Goal: Transaction & Acquisition: Purchase product/service

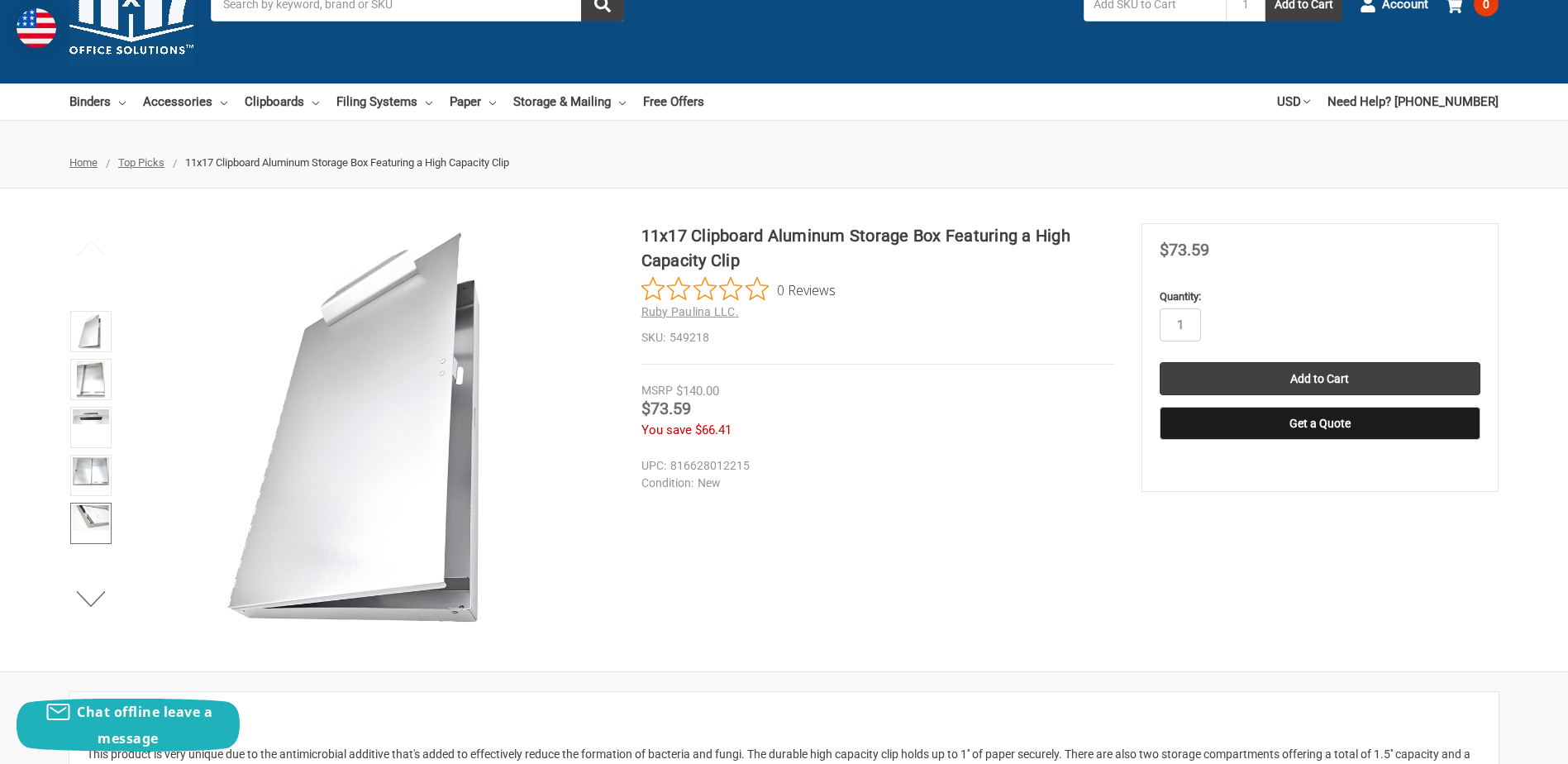
click at [90, 516] on img at bounding box center [91, 517] width 36 height 24
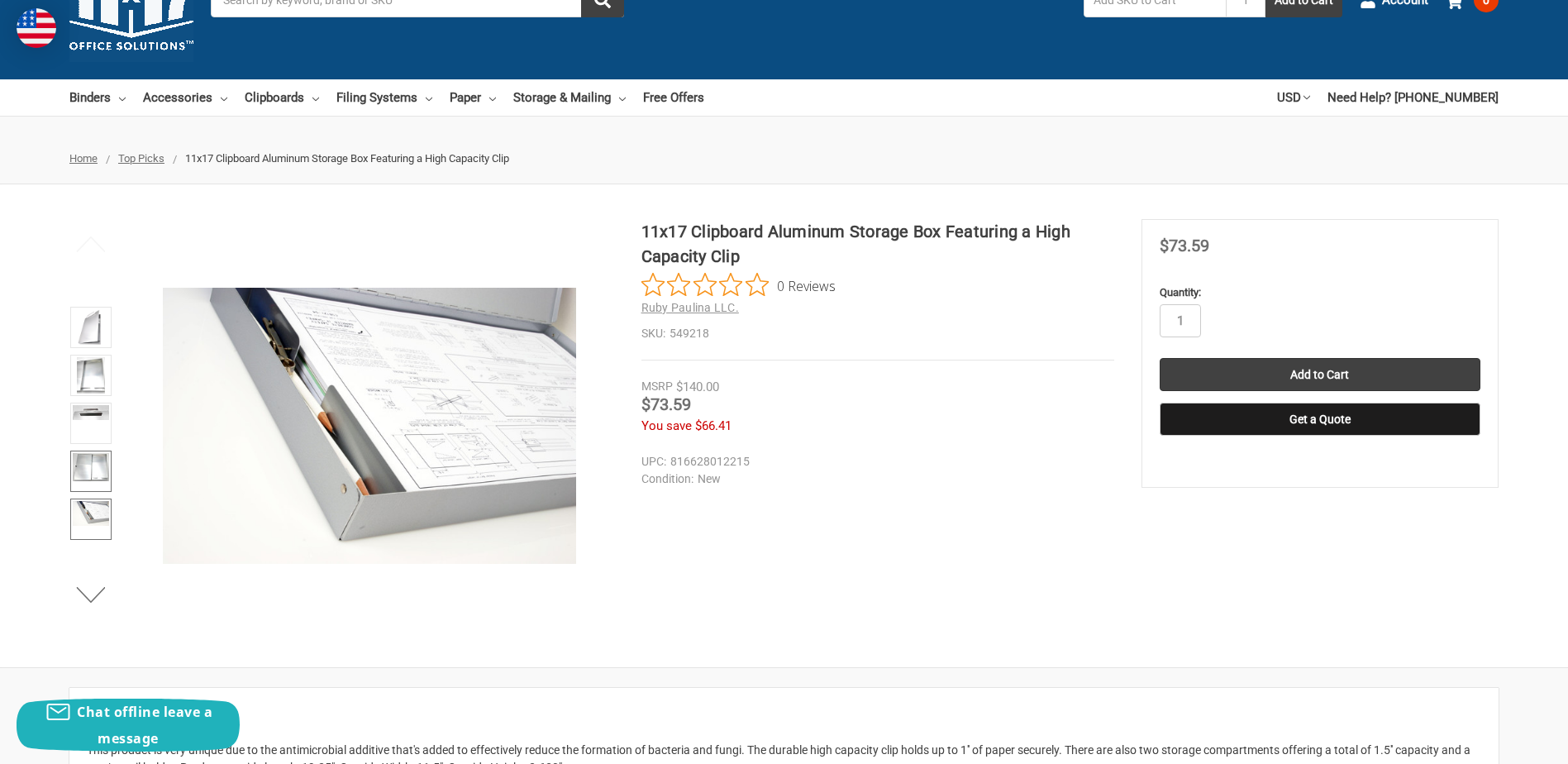
scroll to position [81, 0]
click at [86, 598] on button "Next" at bounding box center [91, 594] width 51 height 34
click at [89, 512] on img at bounding box center [91, 512] width 36 height 24
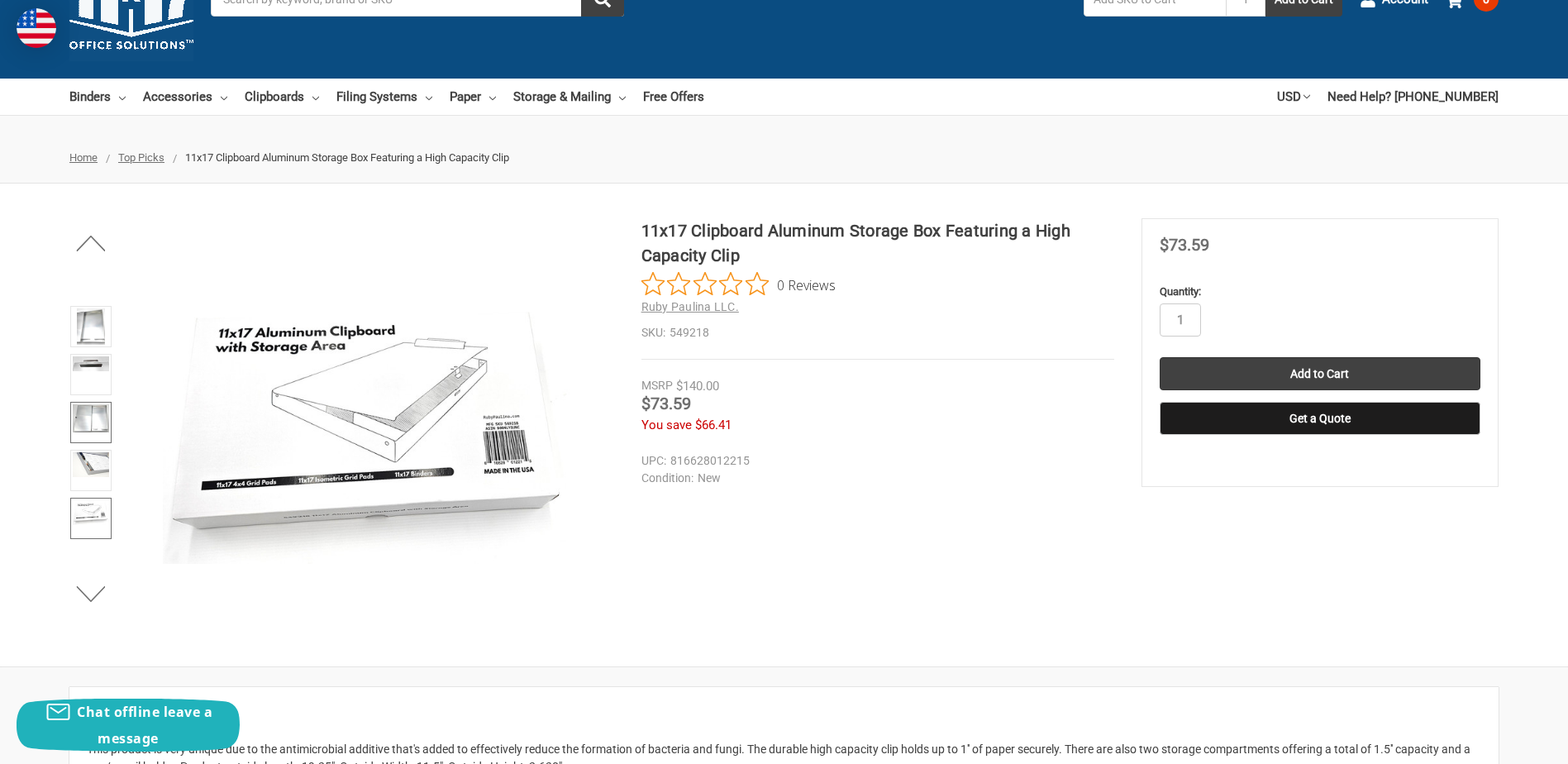
click at [99, 428] on img at bounding box center [91, 418] width 36 height 28
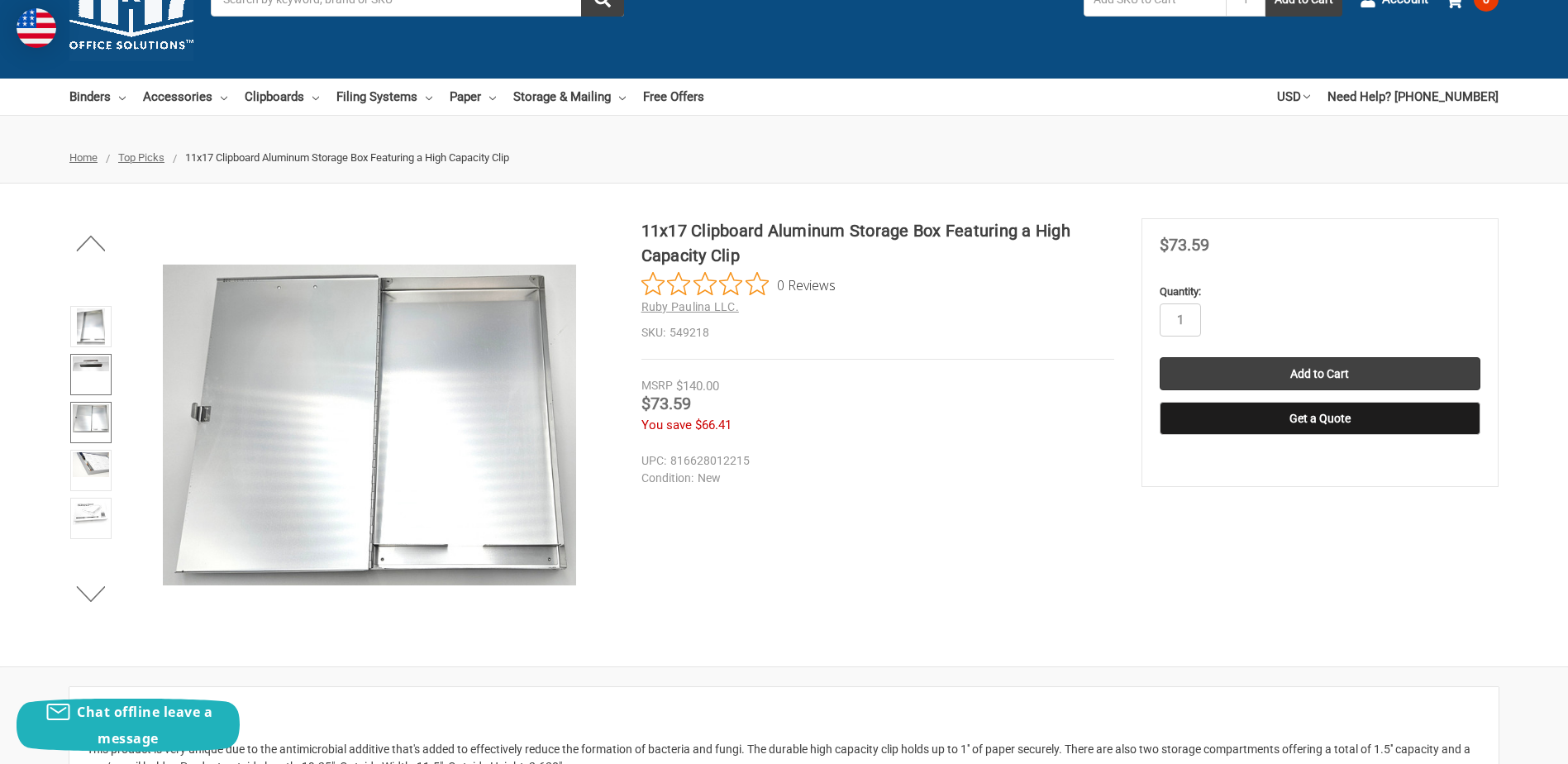
click at [90, 378] on link at bounding box center [91, 375] width 42 height 42
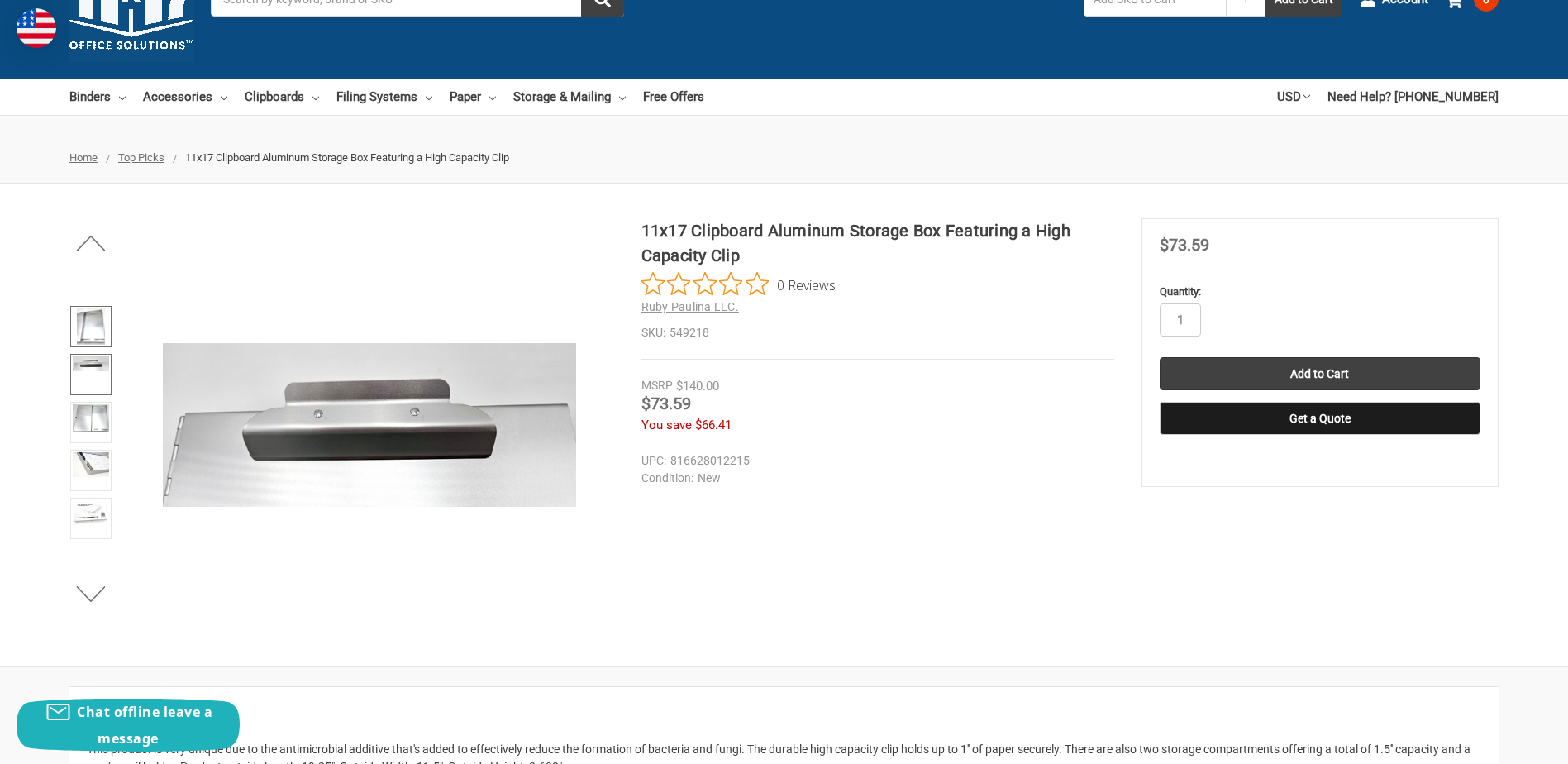
click at [90, 336] on img at bounding box center [91, 326] width 28 height 36
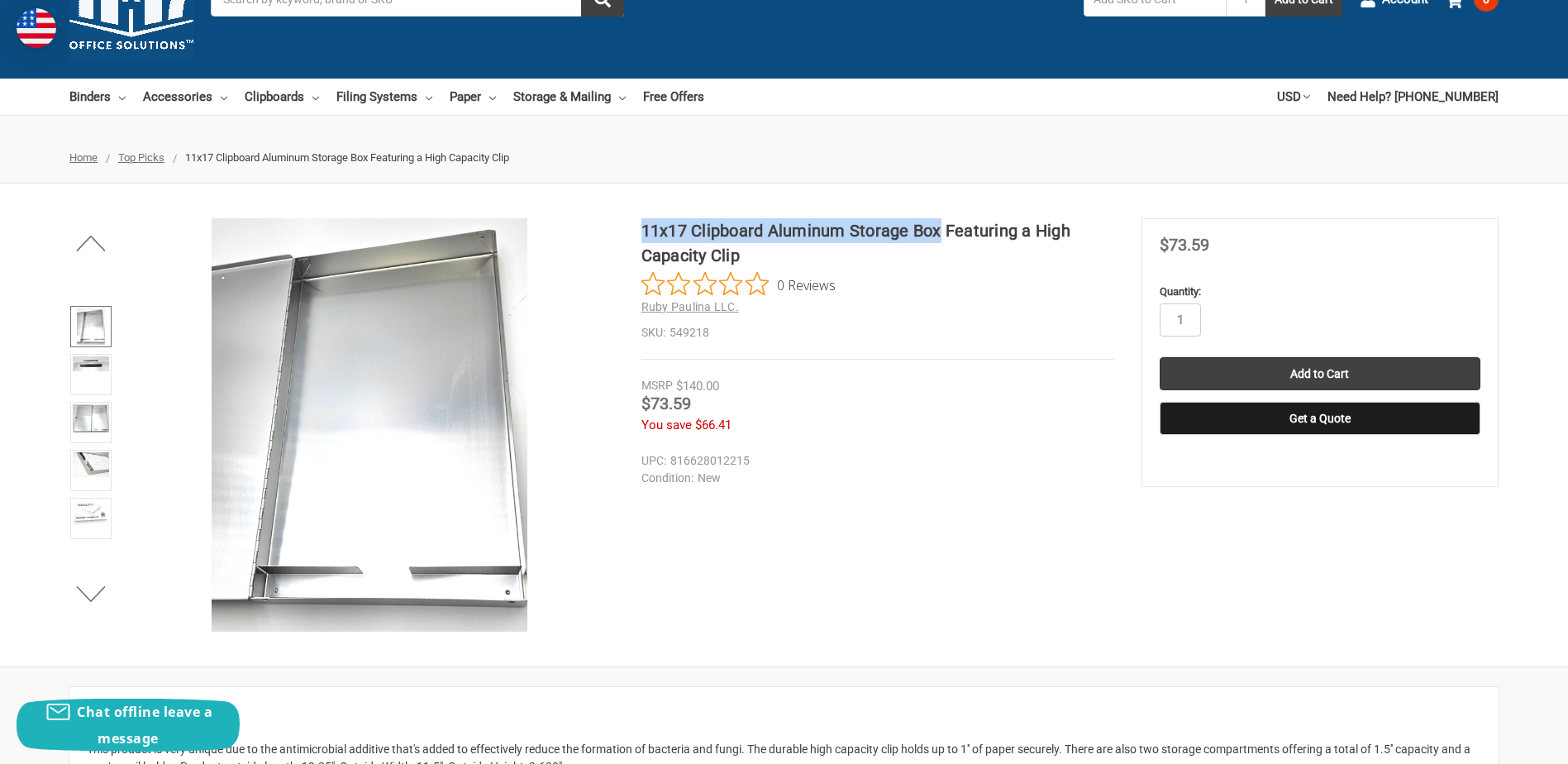
drag, startPoint x: 941, startPoint y: 232, endPoint x: 643, endPoint y: 204, distance: 299.3
click at [643, 204] on div "11x17 Clipboard Aluminum Storage Box Featuring a High Capacity Clip 0 Reviews R…" at bounding box center [784, 425] width 1568 height 483
copy h1 "11x17 Clipboard Aluminum Storage Box"
